Goal: Communication & Community: Answer question/provide support

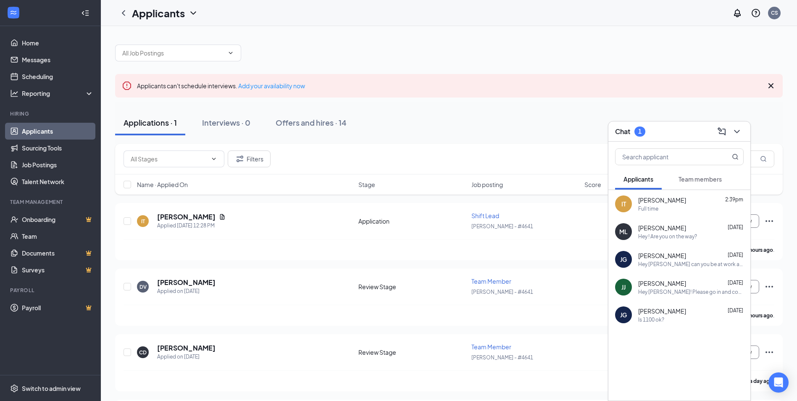
click at [648, 204] on span "[PERSON_NAME]" at bounding box center [662, 200] width 48 height 8
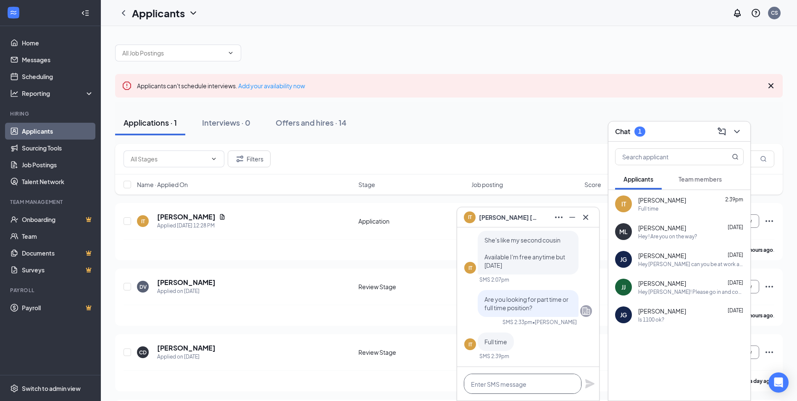
click at [512, 382] on textarea at bounding box center [523, 383] width 118 height 20
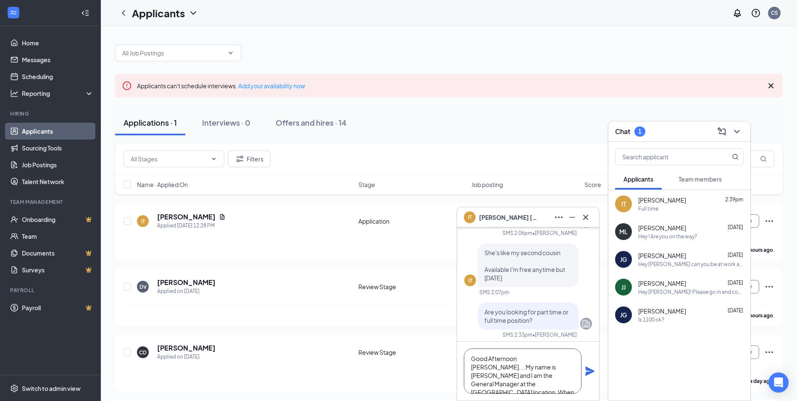
scroll to position [9, 0]
type textarea "Good Afternoon [PERSON_NAME]....My name is [PERSON_NAME] and I am the General M…"
click at [588, 371] on icon "Plane" at bounding box center [590, 371] width 10 height 10
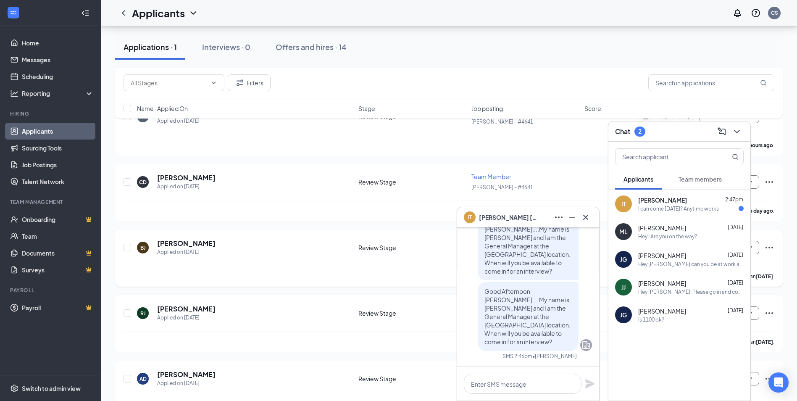
scroll to position [155, 0]
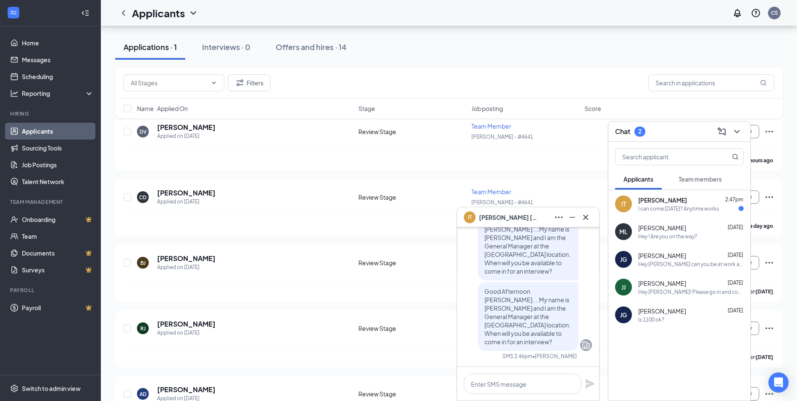
click at [649, 202] on span "[PERSON_NAME]" at bounding box center [662, 200] width 49 height 8
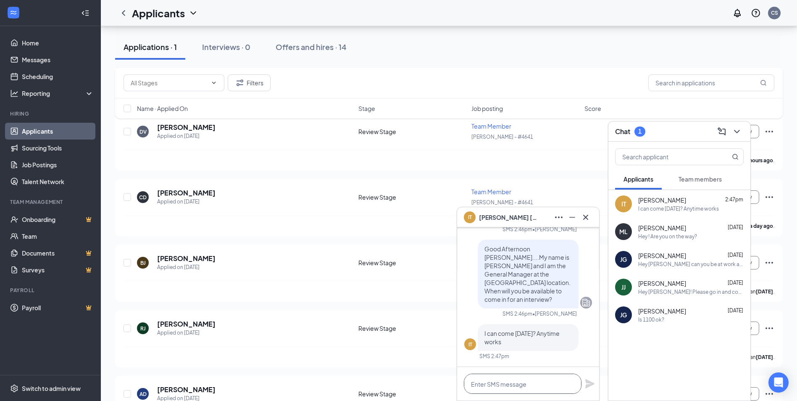
click at [496, 389] on textarea at bounding box center [523, 383] width 118 height 20
type textarea "9AM?"
click at [590, 382] on icon "Plane" at bounding box center [589, 383] width 9 height 9
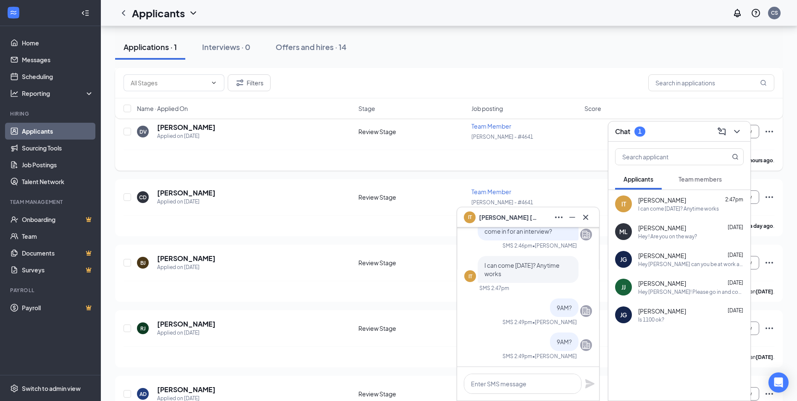
click at [560, 144] on div "DV [PERSON_NAME] Applied on [DATE] Review Stage Team Member [PERSON_NAME] - #46…" at bounding box center [449, 136] width 651 height 28
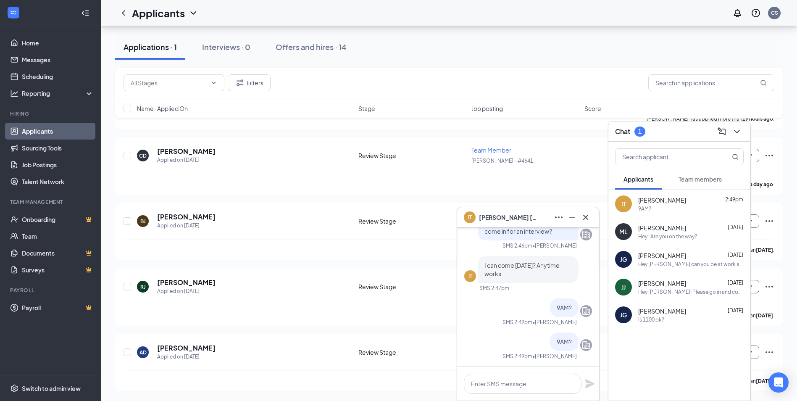
scroll to position [197, 0]
click at [584, 219] on icon "Cross" at bounding box center [586, 217] width 10 height 10
